Goal: Task Accomplishment & Management: Manage account settings

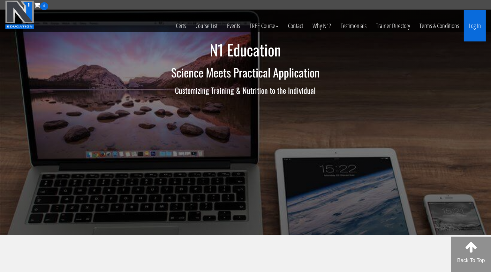
click at [470, 28] on link "Log In" at bounding box center [474, 25] width 22 height 31
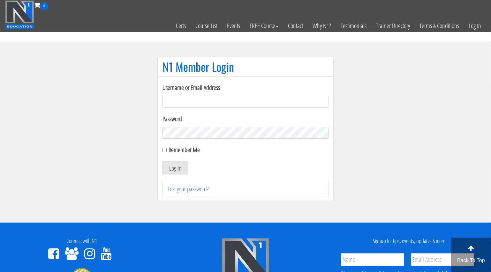
click at [278, 105] on input "Username or Email Address" at bounding box center [245, 102] width 166 height 12
type input "info@adnaanfitness.com"
click at [167, 151] on div "Remember Me" at bounding box center [245, 150] width 166 height 10
click at [161, 149] on div "Username or Email Address info@adnaanfitness.com Password Remember Me Log In Lo…" at bounding box center [245, 138] width 176 height 125
click at [163, 150] on input "Remember Me" at bounding box center [164, 150] width 4 height 4
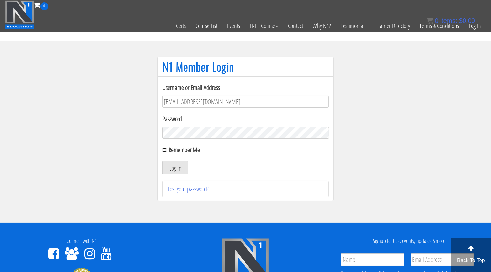
checkbox input "true"
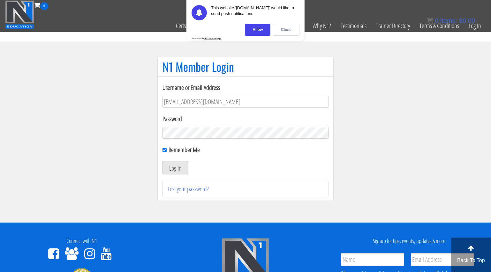
click at [168, 165] on button "Log In" at bounding box center [175, 167] width 26 height 13
click at [264, 31] on div "Allow" at bounding box center [258, 30] width 26 height 12
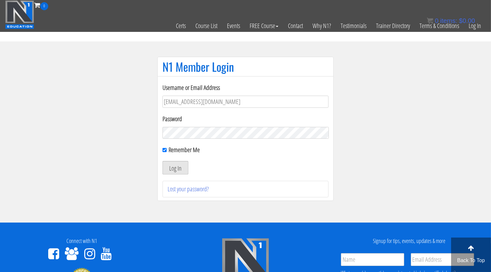
click at [174, 167] on button "Log In" at bounding box center [175, 167] width 26 height 13
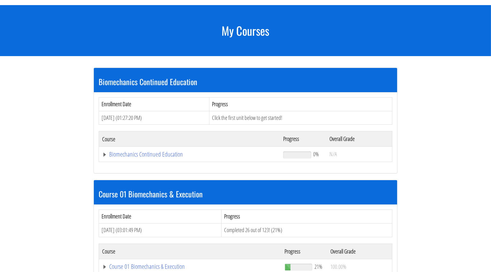
scroll to position [68, 0]
